Goal: Task Accomplishment & Management: Use online tool/utility

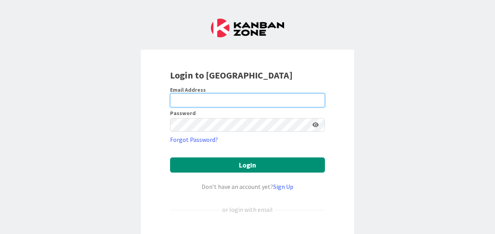
click at [219, 99] on input "email" at bounding box center [247, 100] width 155 height 14
type input "[PERSON_NAME][EMAIL_ADDRESS][PERSON_NAME][DOMAIN_NAME]"
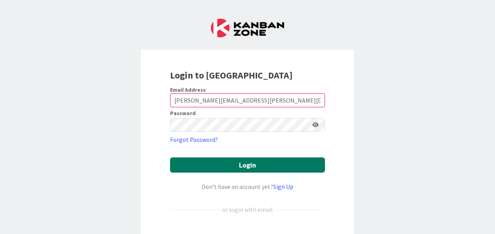
click at [235, 166] on button "Login" at bounding box center [247, 165] width 155 height 15
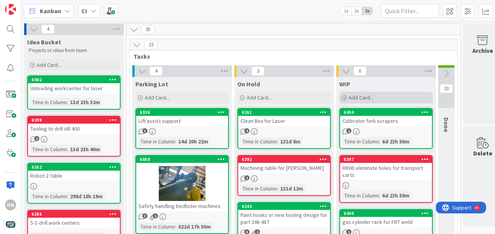
click at [356, 95] on span "Add Card..." at bounding box center [361, 97] width 25 height 7
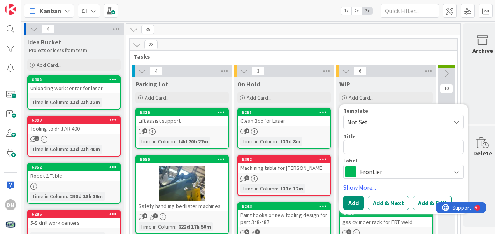
type textarea "x"
type textarea "S"
type textarea "x"
type textarea "Sa"
type textarea "x"
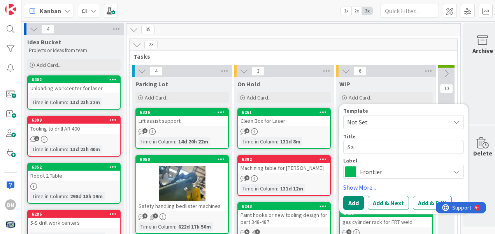
type textarea "Saw"
type textarea "x"
type textarea "[PERSON_NAME]"
type textarea "x"
type textarea "Sawho"
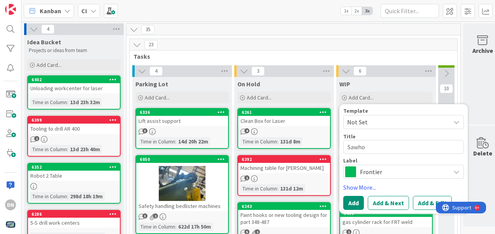
type textarea "x"
type textarea "Sawhor"
type textarea "x"
type textarea "Sawhors"
type textarea "x"
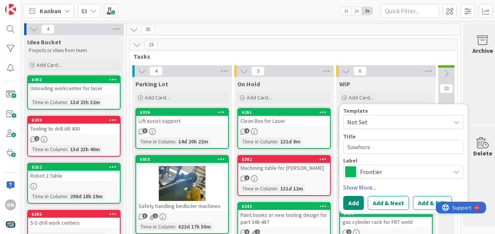
type textarea "Sawhorse"
type textarea "x"
type textarea "Sawhorses"
type textarea "x"
type textarea "Sawhorses"
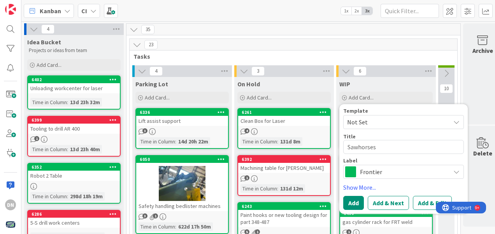
type textarea "x"
type textarea "Sawhorses f"
type textarea "x"
type textarea "Sawhorses fo"
type textarea "x"
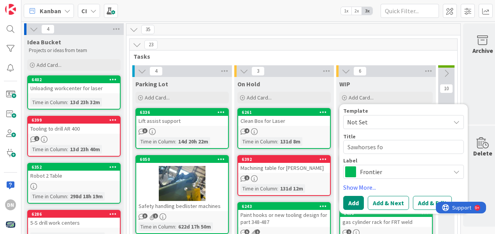
type textarea "Sawhorses for"
type textarea "x"
type textarea "Sawhorses for"
type textarea "x"
type textarea "Sawhorses for R"
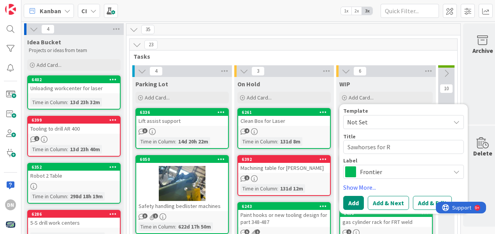
type textarea "x"
type textarea "Sawhorses for RR"
type textarea "x"
type textarea "Sawhorses for RRT"
click at [352, 204] on button "Add" at bounding box center [353, 203] width 21 height 14
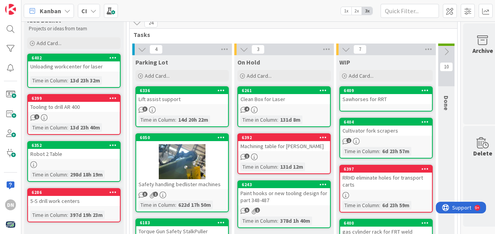
scroll to position [39, 0]
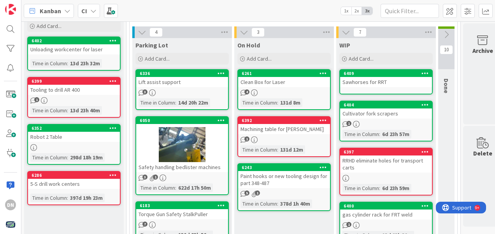
click at [167, 86] on div "Lift assist support" at bounding box center [182, 82] width 92 height 10
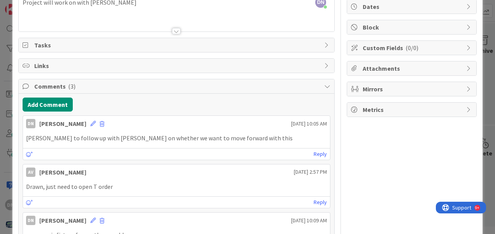
scroll to position [61, 0]
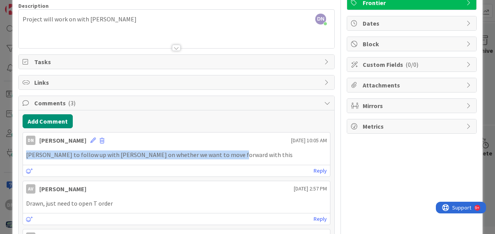
drag, startPoint x: 223, startPoint y: 154, endPoint x: 23, endPoint y: 154, distance: 200.0
click at [23, 154] on div "[PERSON_NAME] to follow up with [PERSON_NAME] on whether we want to move forwar…" at bounding box center [176, 154] width 307 height 15
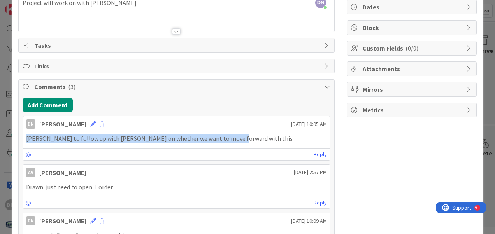
scroll to position [78, 0]
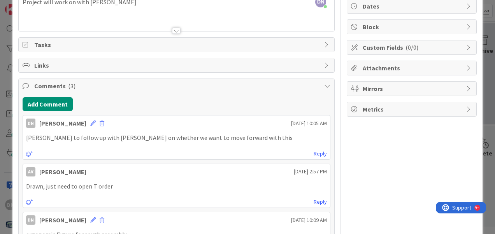
click at [483, 119] on div "ID 6336 CI Parking Lot Title 19 / 128 Lift assist support Description DN [PERSO…" at bounding box center [247, 117] width 495 height 234
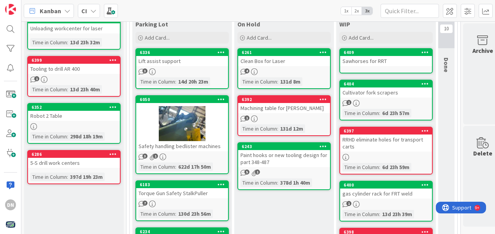
scroll to position [78, 0]
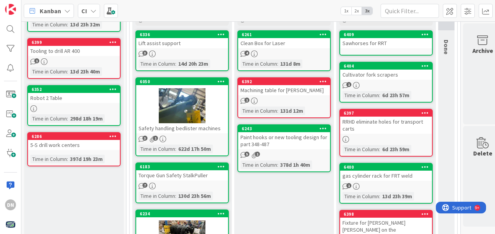
click at [293, 140] on div "Paint hooks or new tooling design for part 348-487" at bounding box center [284, 140] width 92 height 17
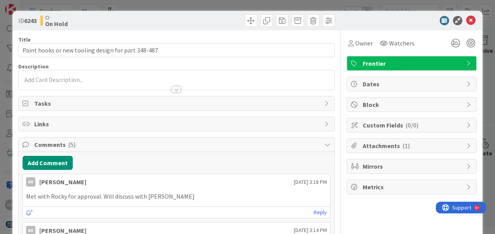
click at [406, 147] on span "Attachments ( 1 )" at bounding box center [413, 145] width 100 height 9
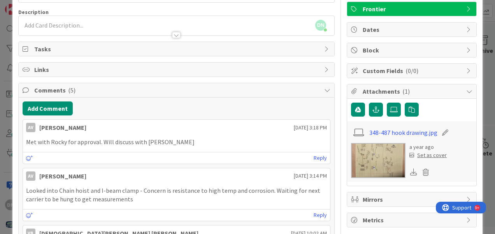
scroll to position [78, 0]
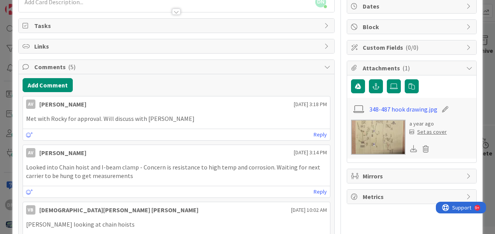
click at [368, 139] on img at bounding box center [378, 137] width 54 height 35
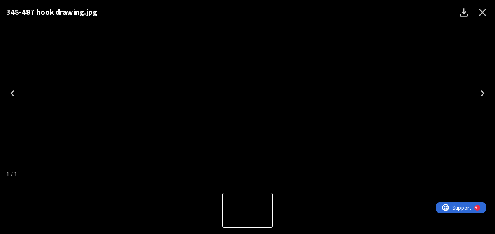
click at [247, 93] on img "1 of 1" at bounding box center [247, 93] width 0 height 0
click at [482, 16] on icon "Close" at bounding box center [482, 12] width 12 height 12
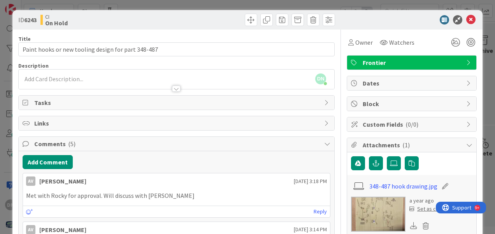
scroll to position [0, 0]
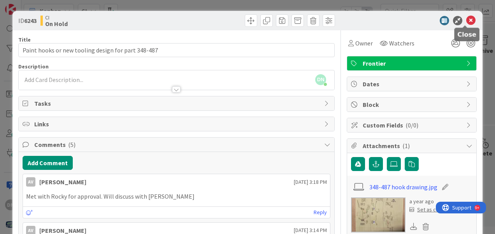
click at [466, 18] on icon at bounding box center [470, 20] width 9 height 9
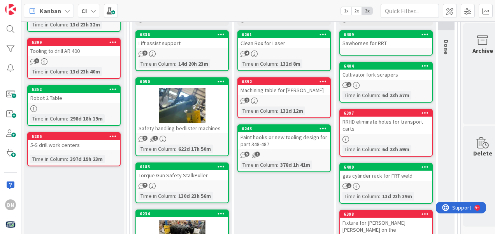
click at [402, 89] on div "6404 Cultivator fork scrapers 1 Time in [GEOGRAPHIC_DATA] : 6d 23h 57m" at bounding box center [385, 82] width 93 height 41
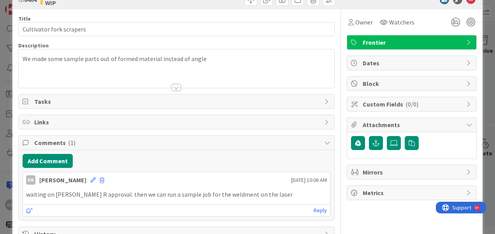
scroll to position [39, 0]
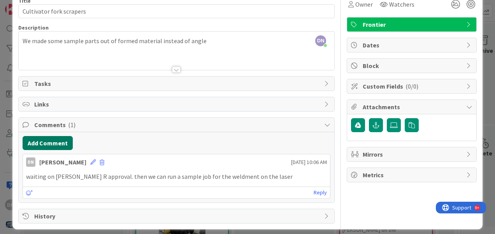
click at [49, 142] on button "Add Comment" at bounding box center [48, 143] width 50 height 14
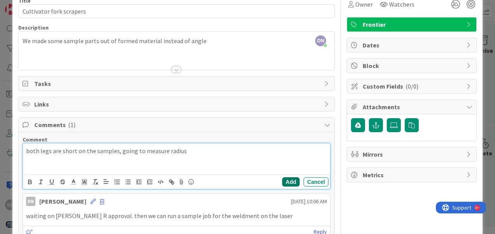
click at [287, 178] on button "Add" at bounding box center [291, 181] width 18 height 9
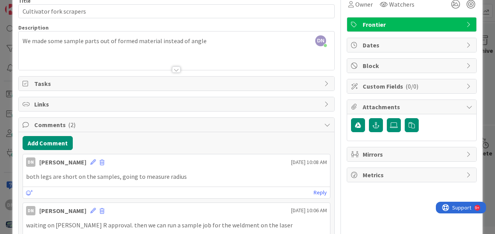
click at [483, 67] on div "ID 6404 CI WIP Title 24 / 128 Cultivator fork scrapers Description DN [PERSON_N…" at bounding box center [247, 117] width 495 height 234
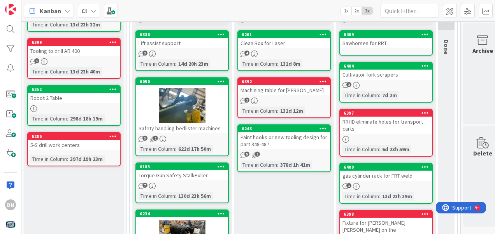
click at [390, 132] on div "RRHD eliminate holes for transport carts" at bounding box center [386, 125] width 92 height 17
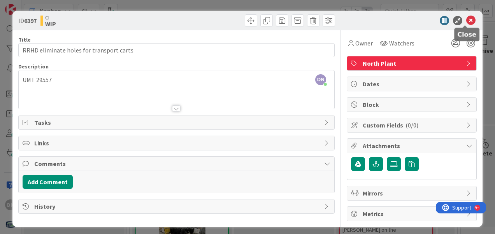
click at [466, 16] on icon at bounding box center [470, 20] width 9 height 9
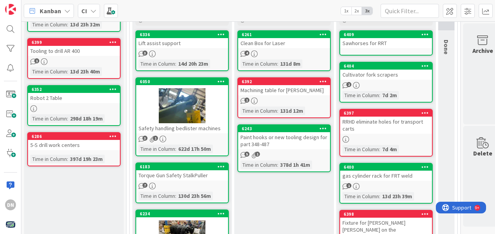
click at [426, 111] on icon at bounding box center [424, 112] width 7 height 5
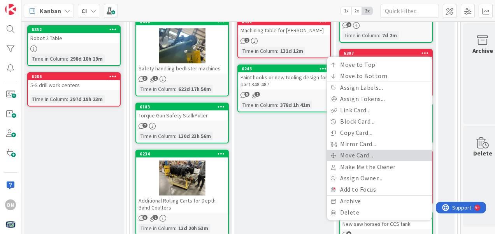
scroll to position [156, 0]
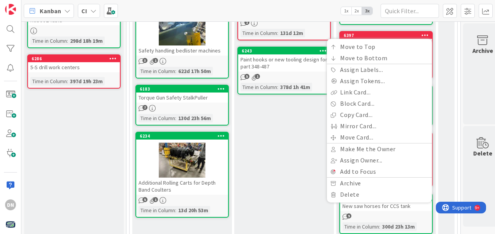
click at [451, 41] on div "10 Done" at bounding box center [446, 99] width 16 height 378
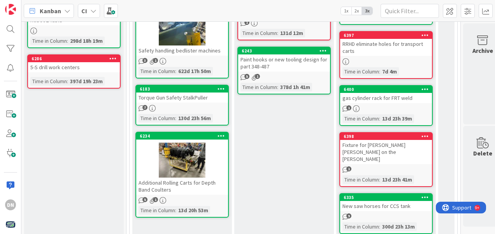
click at [426, 34] on icon at bounding box center [424, 34] width 7 height 5
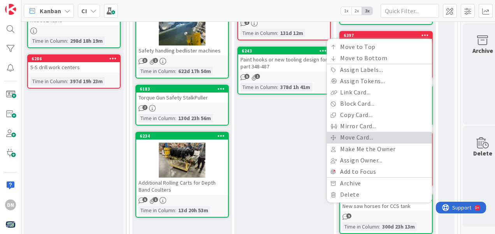
click at [365, 135] on link "Move Card..." at bounding box center [379, 137] width 105 height 11
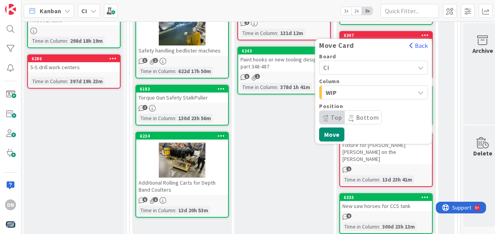
click at [367, 90] on span "WIP" at bounding box center [355, 93] width 58 height 10
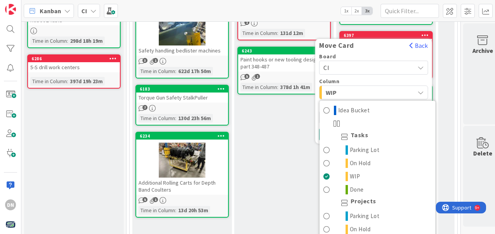
click at [366, 91] on span "WIP" at bounding box center [355, 93] width 58 height 10
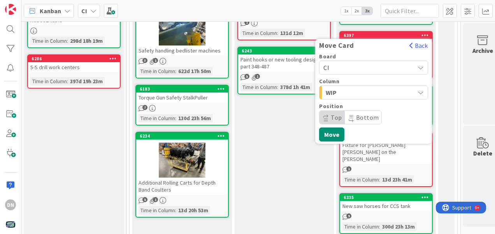
click at [459, 46] on div "36 24 Tasks 4 Parking Lot Add Card... 6336 Lift assist support 3 Time in Column…" at bounding box center [293, 223] width 335 height 711
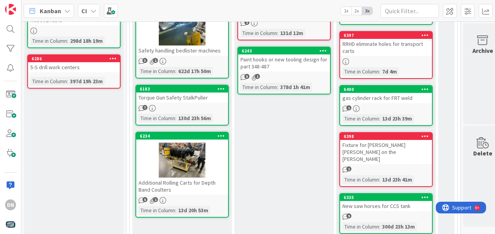
click at [411, 54] on div "RRHD eliminate holes for transport carts" at bounding box center [386, 47] width 92 height 17
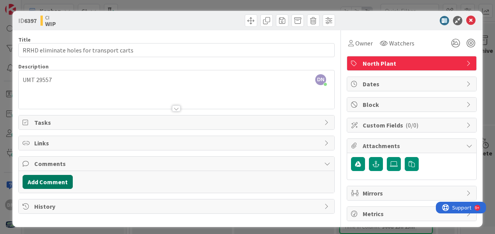
click at [57, 182] on button "Add Comment" at bounding box center [48, 182] width 50 height 14
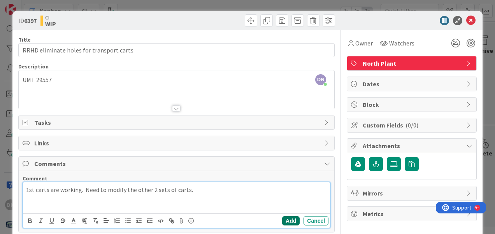
click at [286, 220] on button "Add" at bounding box center [291, 220] width 18 height 9
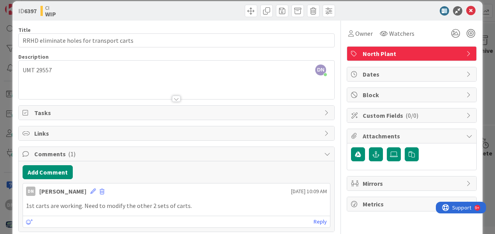
scroll to position [39, 0]
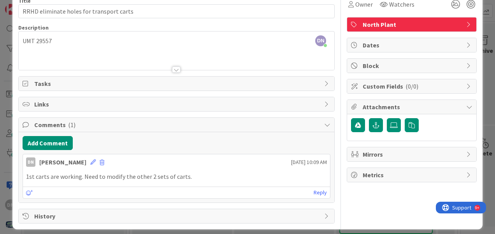
click at [37, 149] on div "Add Comment DN [PERSON_NAME] [DATE] 10:09 AM 1st carts are working. Need to mod…" at bounding box center [177, 167] width 316 height 70
click at [37, 146] on button "Add Comment" at bounding box center [48, 143] width 50 height 14
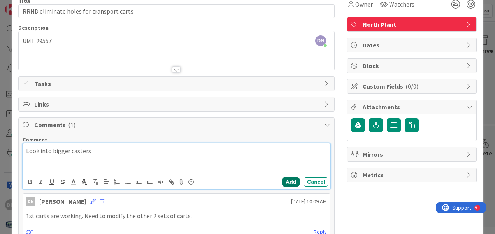
click at [286, 183] on button "Add" at bounding box center [291, 181] width 18 height 9
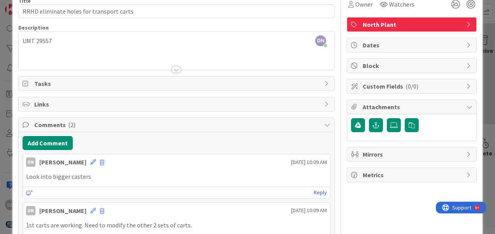
click at [481, 81] on div "ID 6397 CI WIP Title 40 / 128 RRHD eliminate holes for transport carts Descript…" at bounding box center [247, 117] width 495 height 234
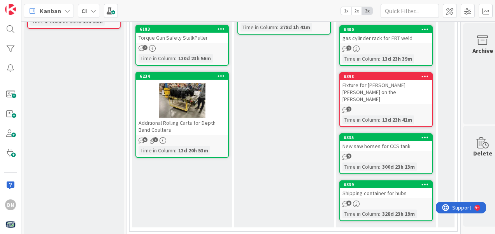
scroll to position [233, 0]
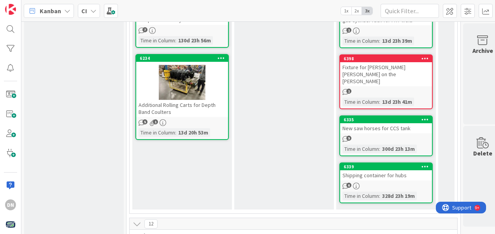
click at [393, 89] on div "1" at bounding box center [386, 92] width 92 height 7
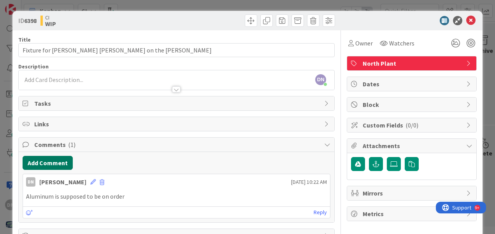
click at [44, 163] on button "Add Comment" at bounding box center [48, 163] width 50 height 14
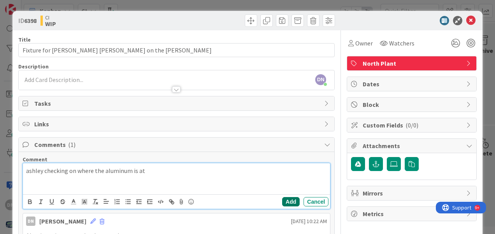
click at [288, 202] on button "Add" at bounding box center [291, 201] width 18 height 9
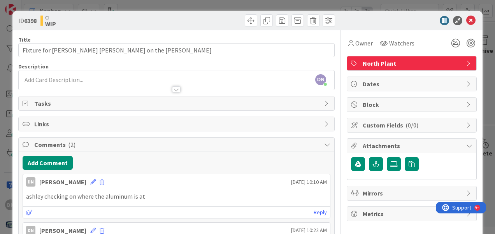
click at [470, 25] on div at bounding box center [408, 20] width 138 height 9
click at [467, 21] on icon at bounding box center [470, 20] width 9 height 9
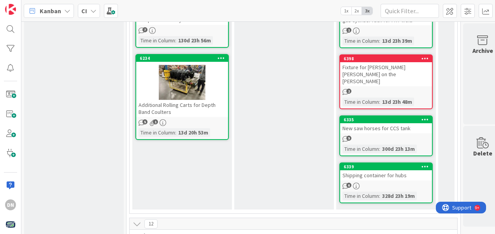
click at [380, 136] on div "9" at bounding box center [386, 139] width 92 height 7
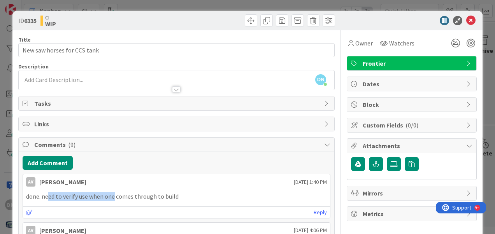
drag, startPoint x: 62, startPoint y: 195, endPoint x: 113, endPoint y: 191, distance: 51.1
click at [113, 192] on p "done. need to verify use when one comes through to build" at bounding box center [176, 196] width 301 height 9
click at [466, 24] on icon at bounding box center [470, 20] width 9 height 9
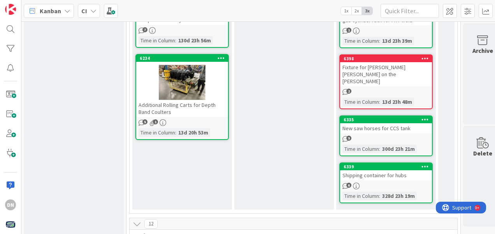
click at [380, 168] on div "6339 Shipping container for hubs 6 Time in [GEOGRAPHIC_DATA] : 328d 23h 19m" at bounding box center [385, 183] width 93 height 41
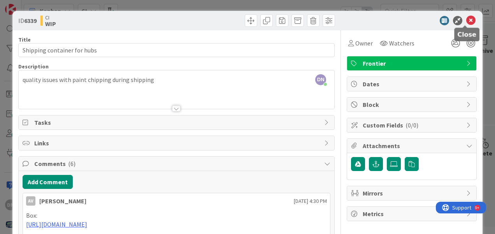
click at [466, 22] on icon at bounding box center [470, 20] width 9 height 9
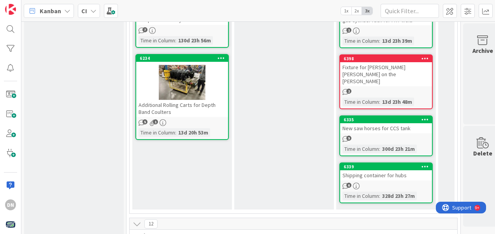
click at [423, 164] on icon at bounding box center [424, 166] width 7 height 5
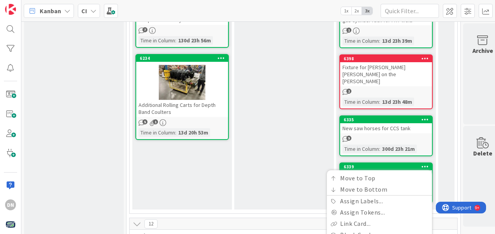
scroll to position [311, 0]
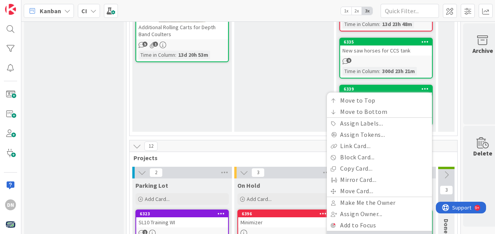
click at [369, 231] on link "Archive" at bounding box center [379, 236] width 105 height 11
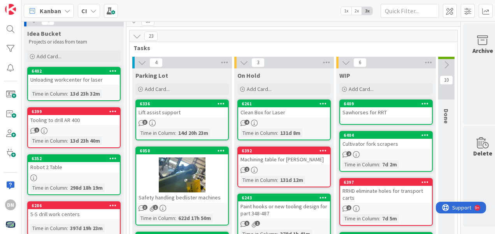
scroll to position [0, 0]
